Goal: Information Seeking & Learning: Learn about a topic

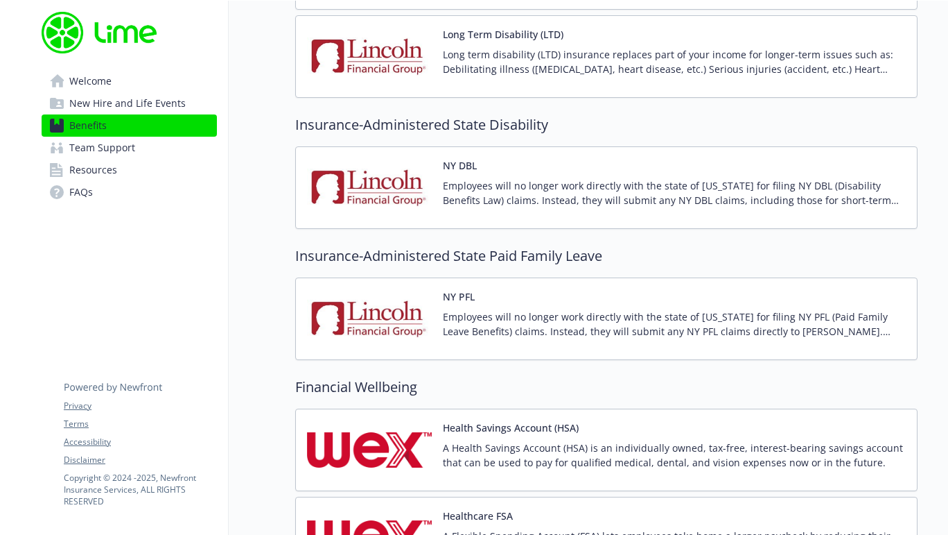
scroll to position [1682, 0]
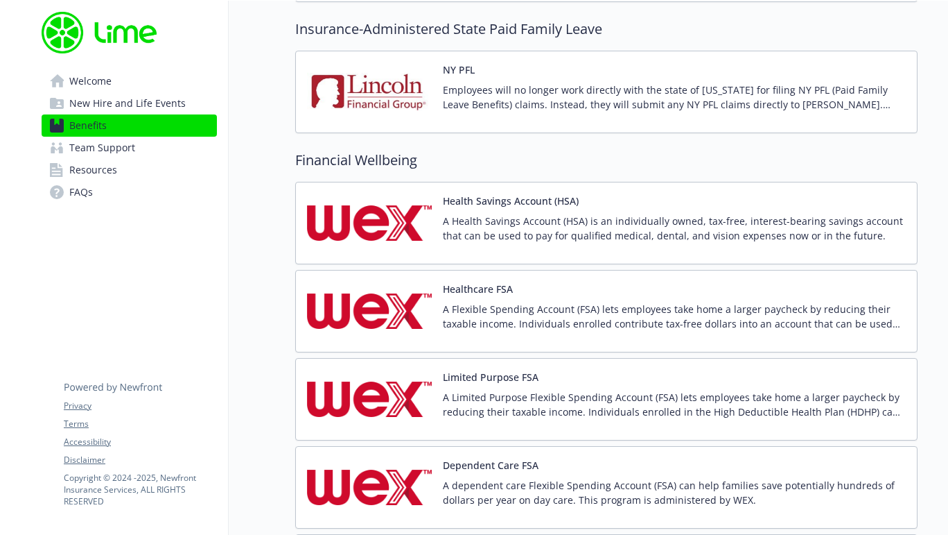
click at [482, 227] on p "A Health Savings Account (HSA) is an individually owned, tax-free, interest-bea…" at bounding box center [674, 228] width 463 height 29
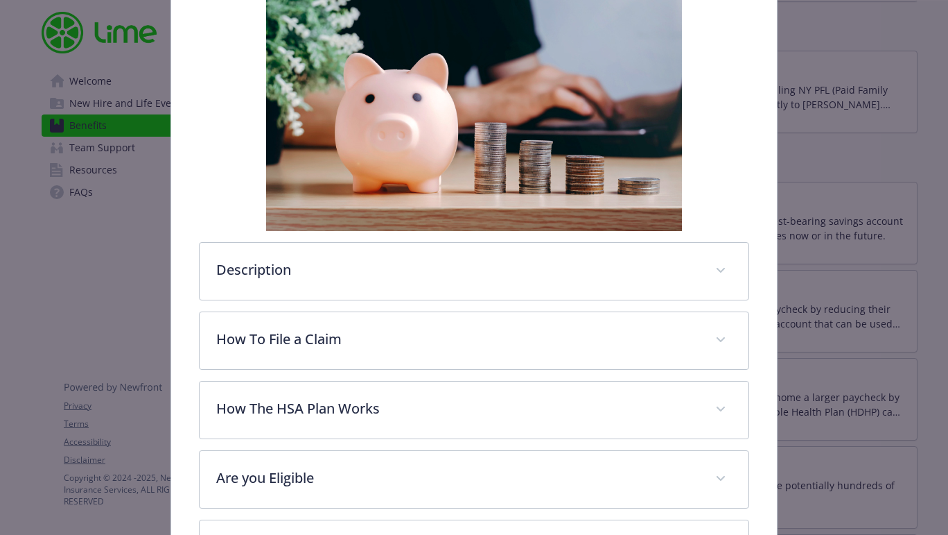
scroll to position [483, 0]
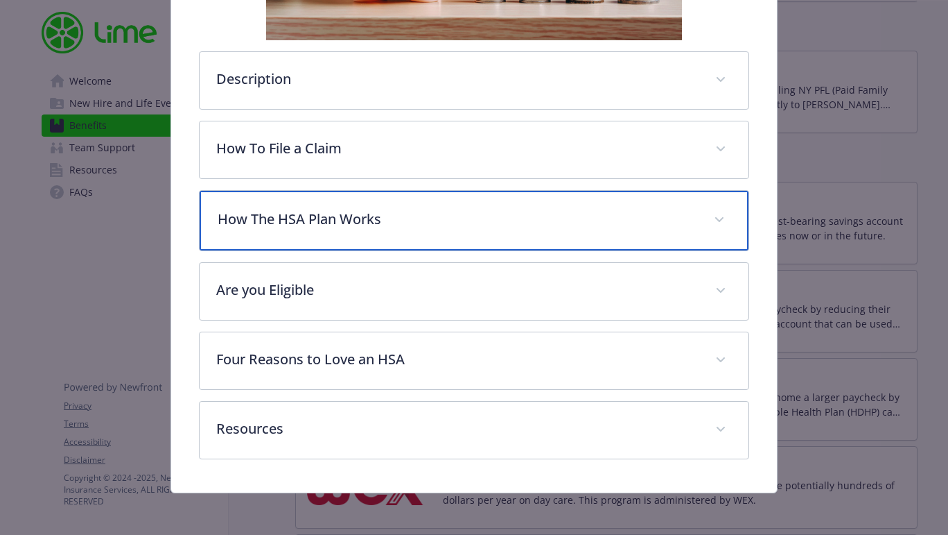
click at [386, 224] on p "How The HSA Plan Works" at bounding box center [458, 219] width 480 height 21
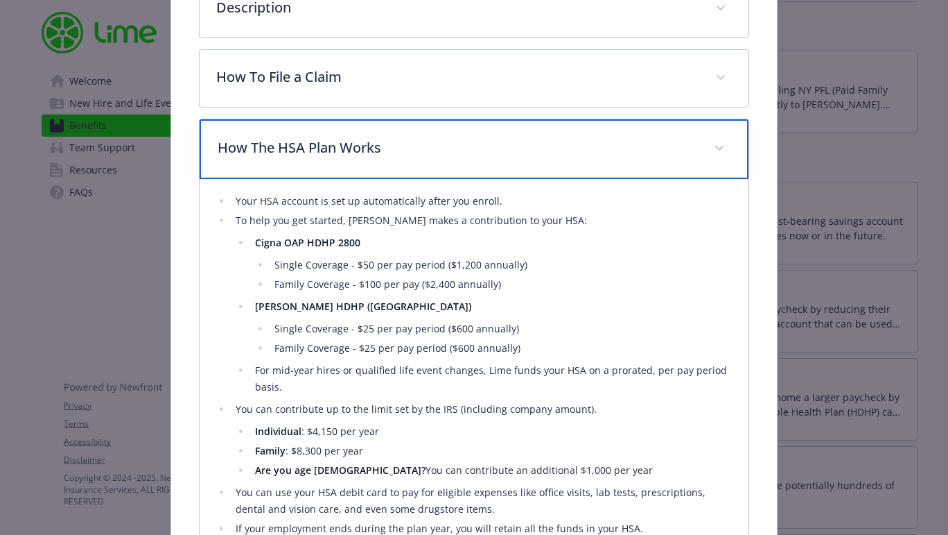
scroll to position [553, 0]
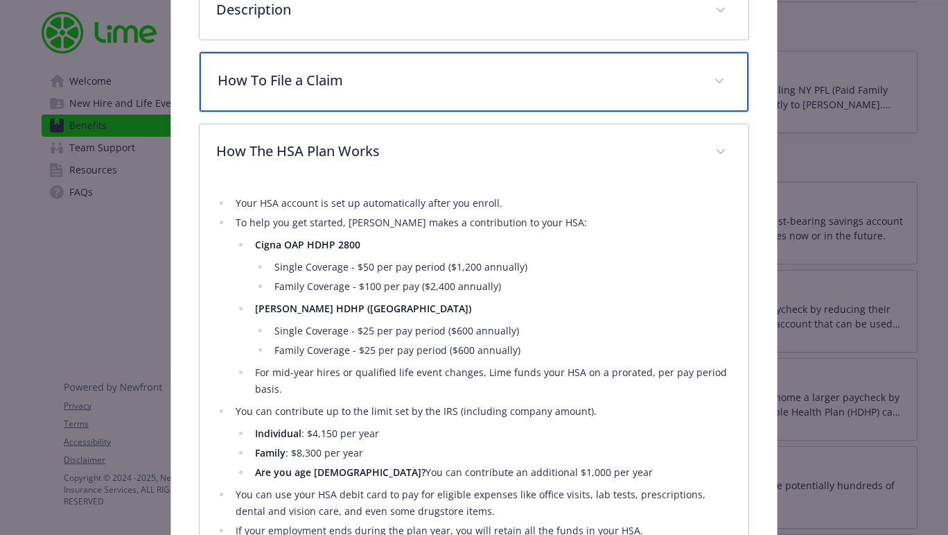
click at [498, 68] on div "How To File a Claim" at bounding box center [474, 82] width 549 height 60
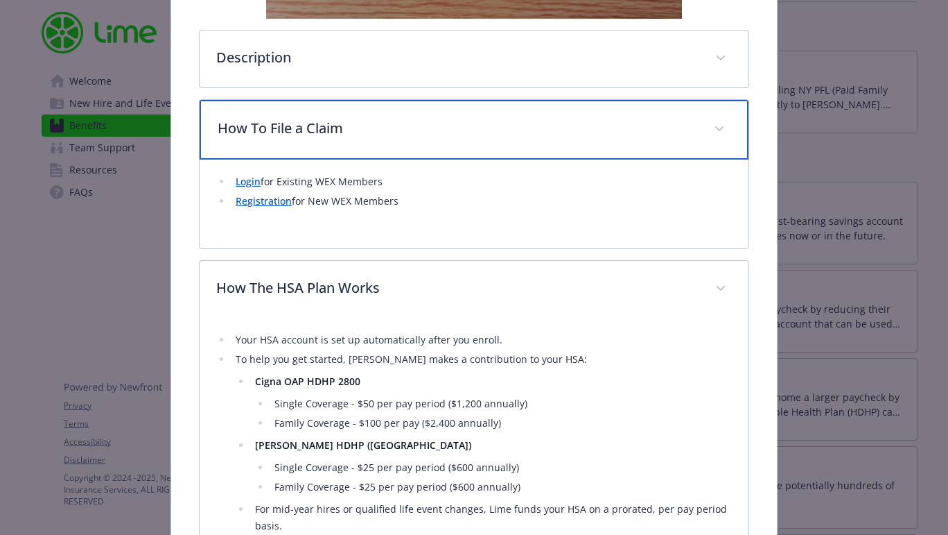
scroll to position [489, 0]
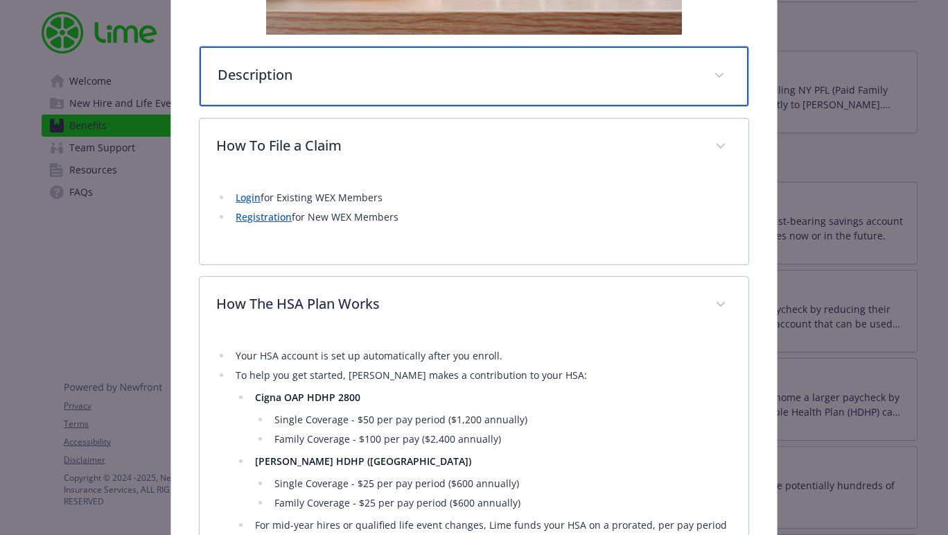
click at [505, 65] on p "Description" at bounding box center [458, 74] width 480 height 21
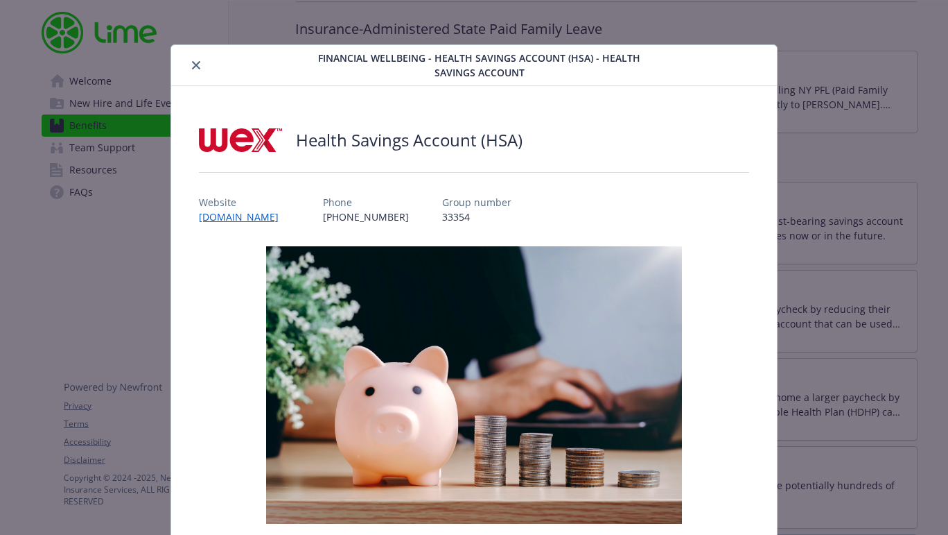
scroll to position [662, 0]
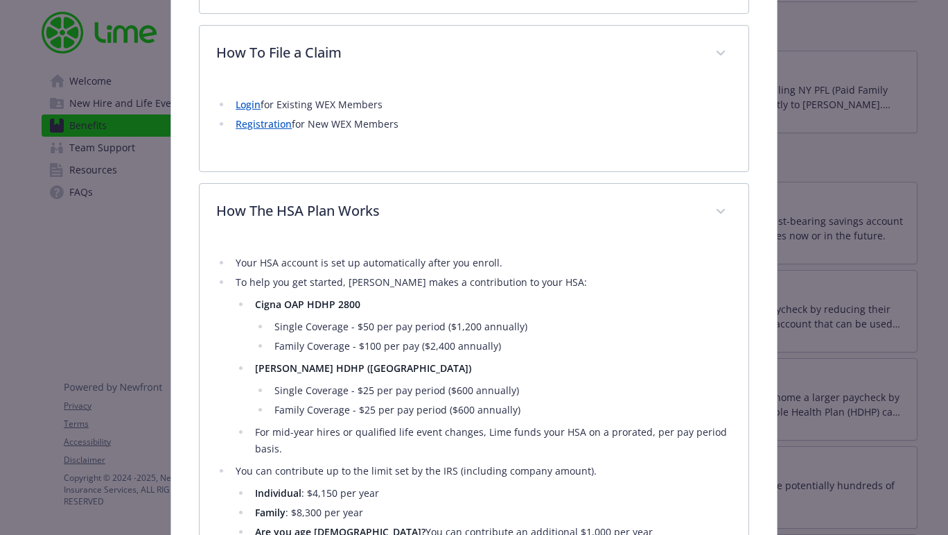
click at [277, 127] on link "Registration" at bounding box center [264, 123] width 56 height 13
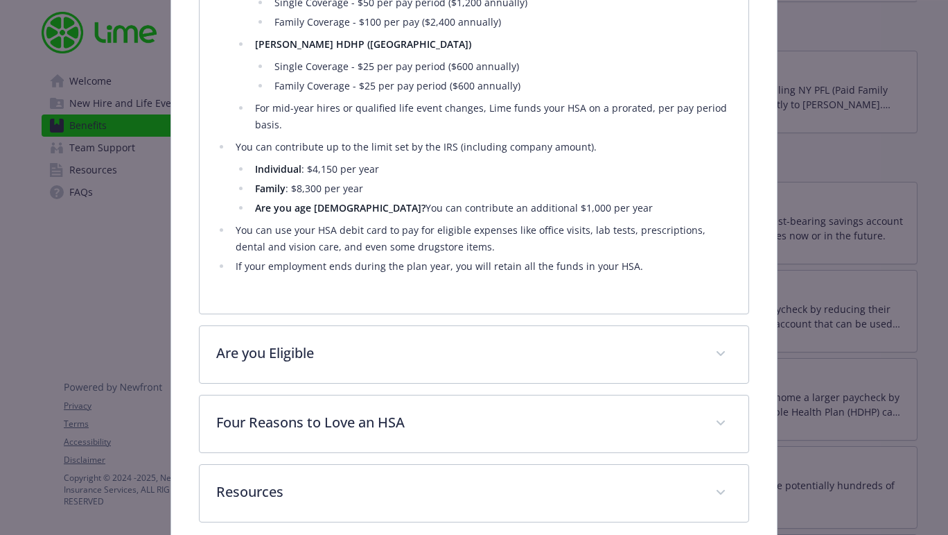
scroll to position [1052, 0]
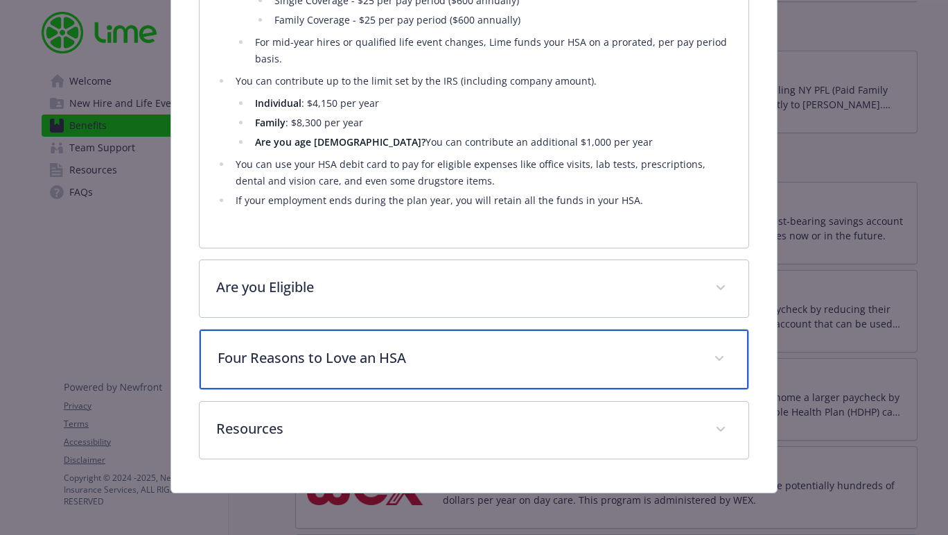
click at [519, 362] on p "Four Reasons to Love an HSA" at bounding box center [458, 357] width 480 height 21
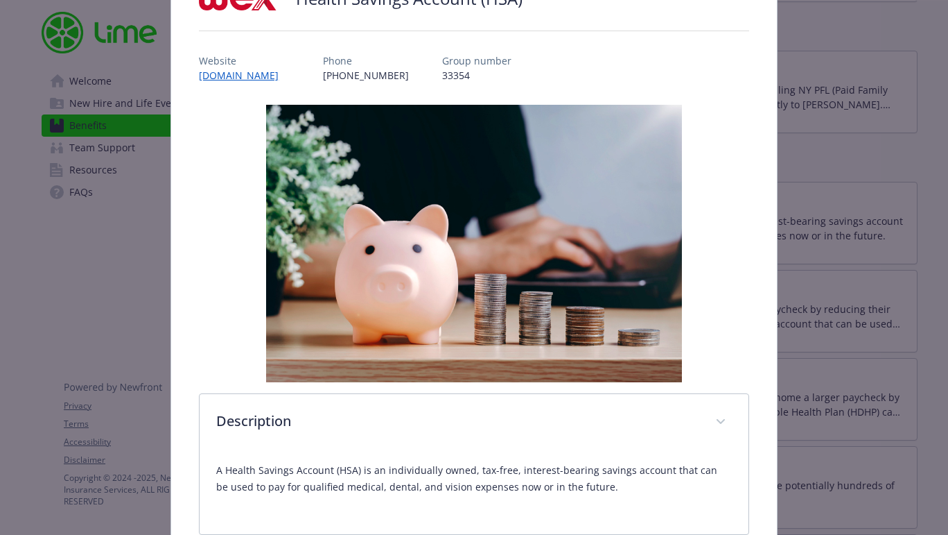
scroll to position [0, 0]
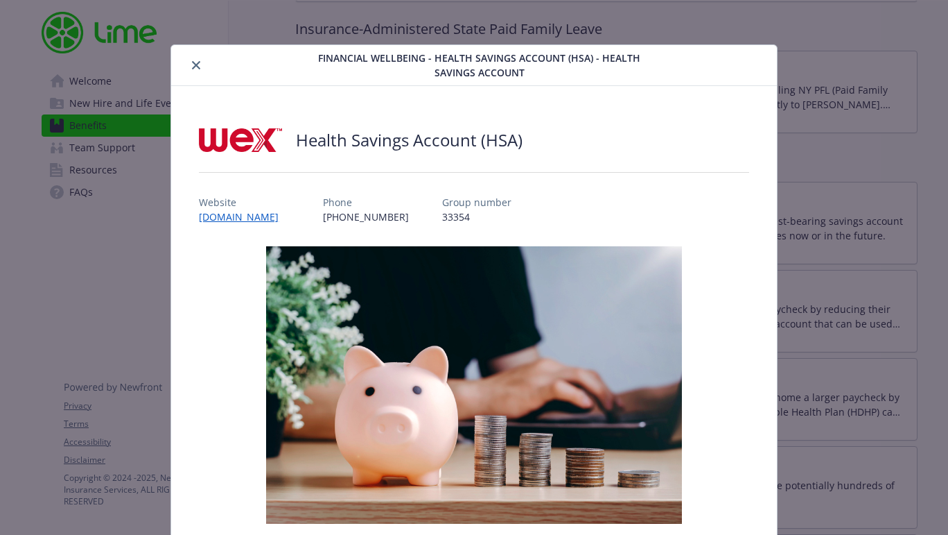
click at [754, 51] on div "Financial Wellbeing - Health Savings Account (HSA) - Health Savings Account" at bounding box center [474, 65] width 606 height 41
click at [200, 66] on icon "close" at bounding box center [196, 65] width 8 height 8
